Goal: Transaction & Acquisition: Purchase product/service

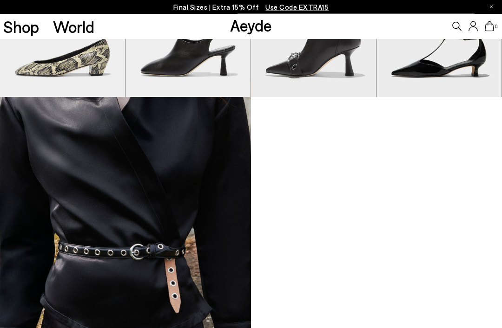
scroll to position [703, 0]
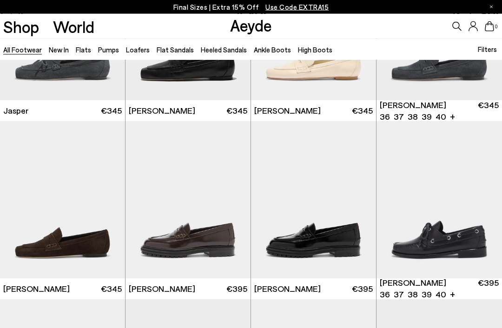
scroll to position [694, 0]
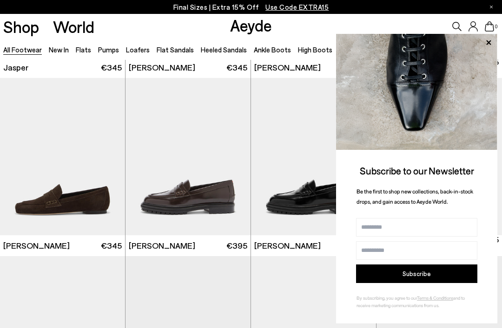
scroll to position [713, 0]
